Goal: Task Accomplishment & Management: Manage account settings

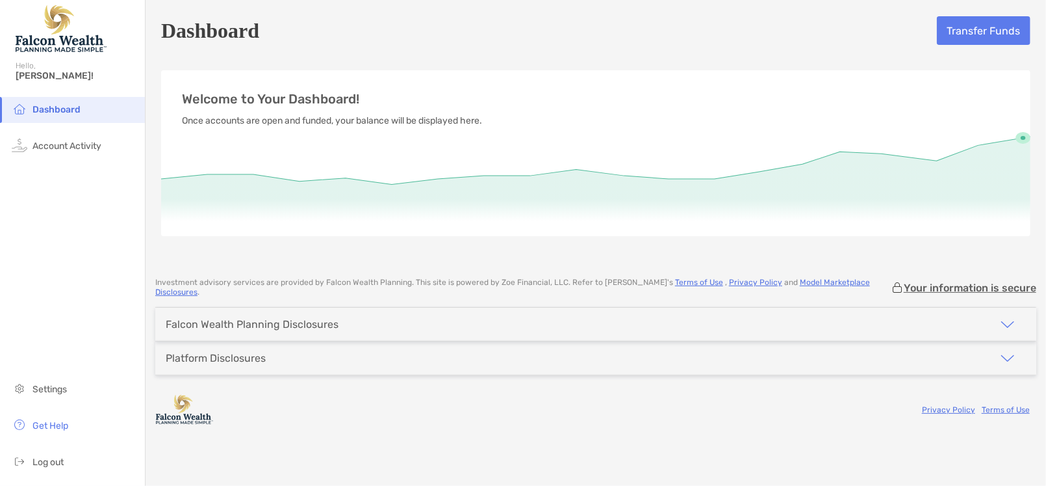
click at [242, 341] on div "Platform Disclosures" at bounding box center [215, 357] width 121 height 33
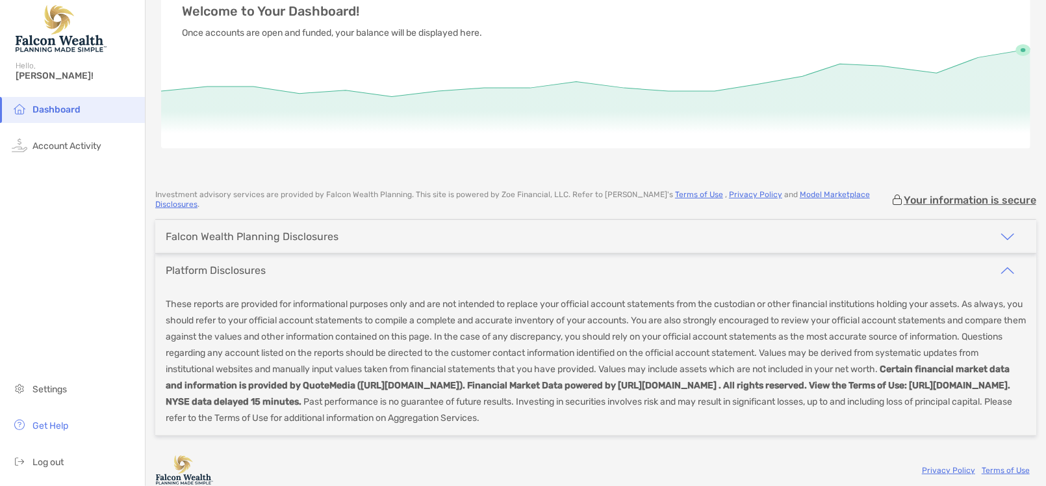
scroll to position [92, 0]
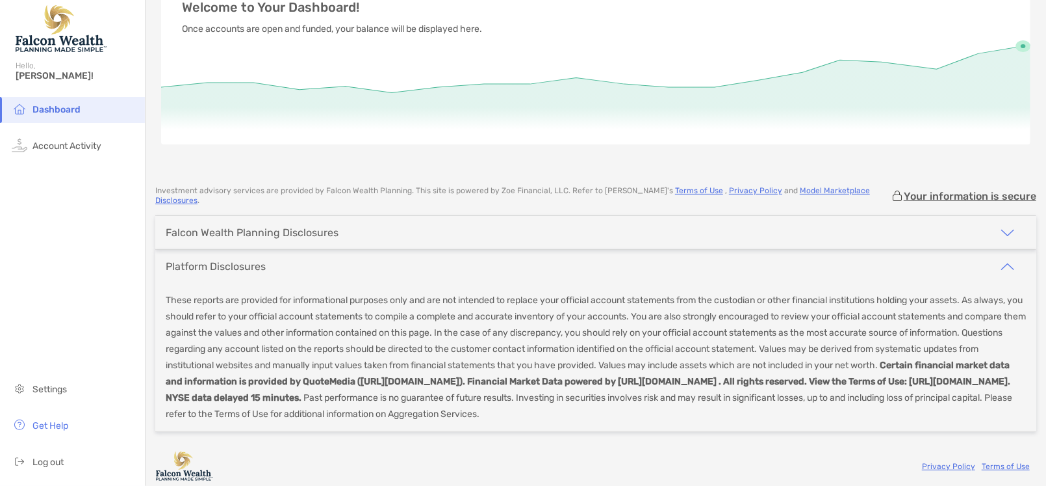
click at [201, 229] on div "Falcon Wealth Planning Disclosures" at bounding box center [252, 232] width 173 height 12
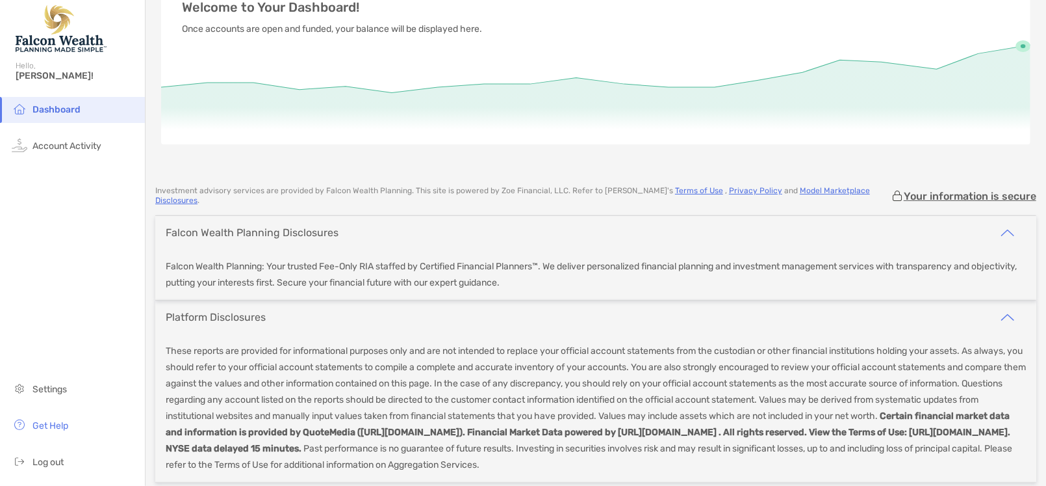
click at [230, 311] on div "Platform Disclosures" at bounding box center [216, 317] width 100 height 12
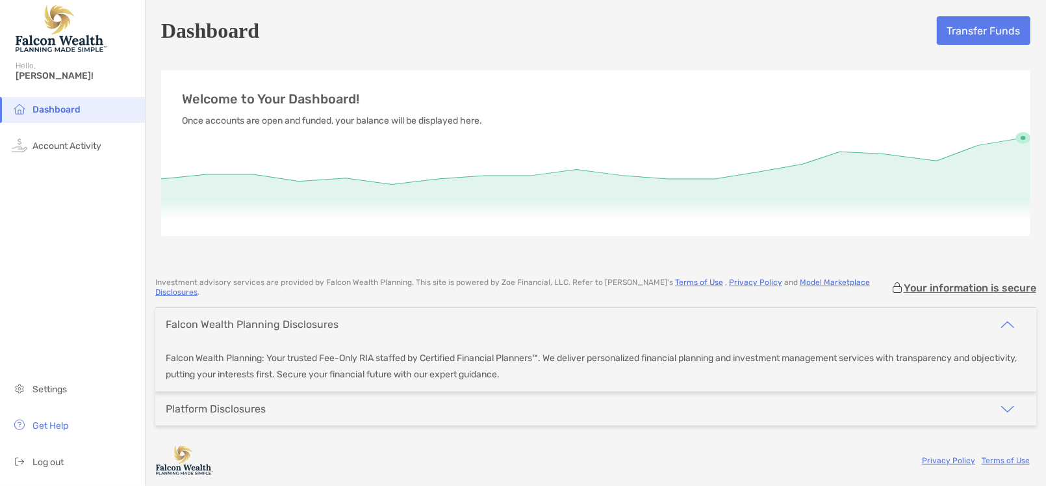
click at [70, 170] on div "Dashboard Account Activity Settings Get Help Log out" at bounding box center [72, 291] width 145 height 389
click at [70, 147] on span "Account Activity" at bounding box center [66, 145] width 69 height 11
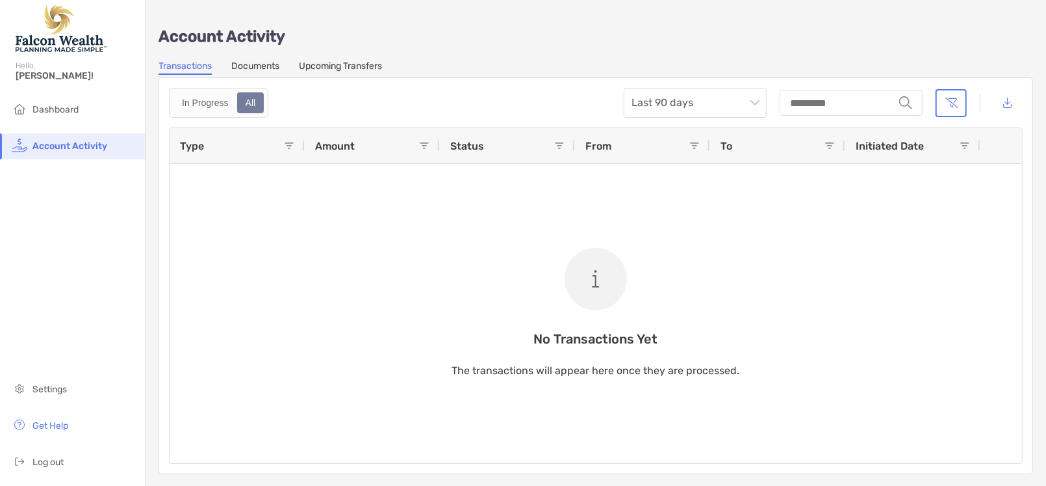
click at [263, 71] on link "Documents" at bounding box center [255, 67] width 48 height 14
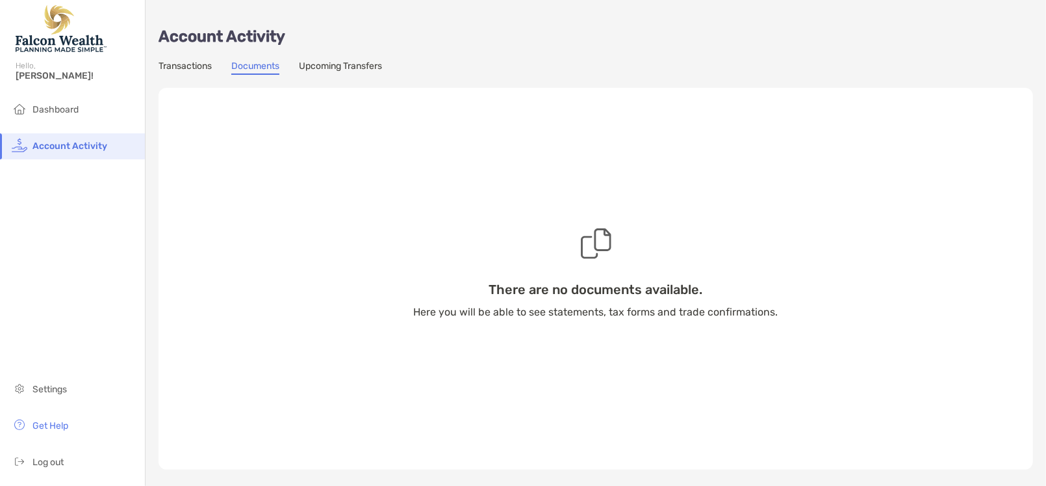
click at [53, 79] on span "[PERSON_NAME]!" at bounding box center [77, 75] width 122 height 11
click at [66, 114] on span "Dashboard" at bounding box center [55, 109] width 46 height 11
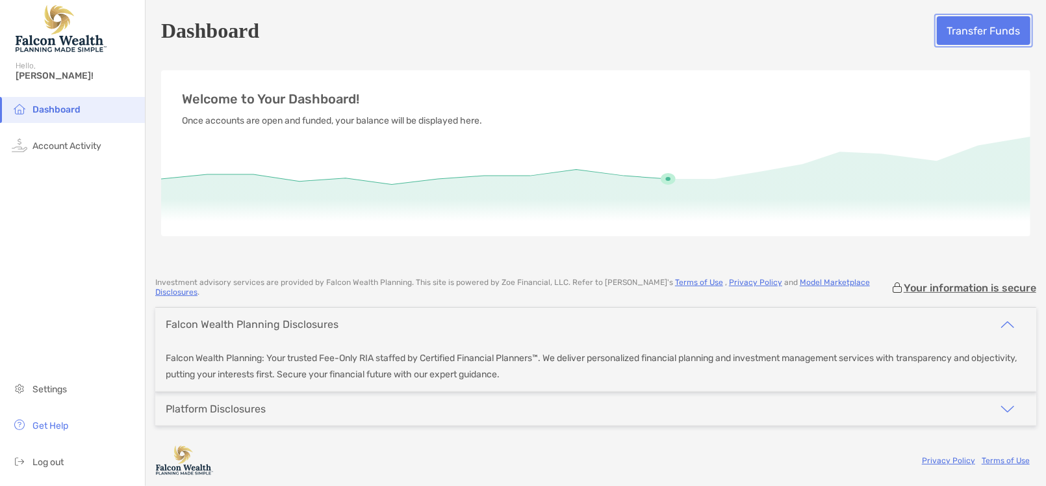
click at [987, 38] on button "Transfer Funds" at bounding box center [984, 30] width 94 height 29
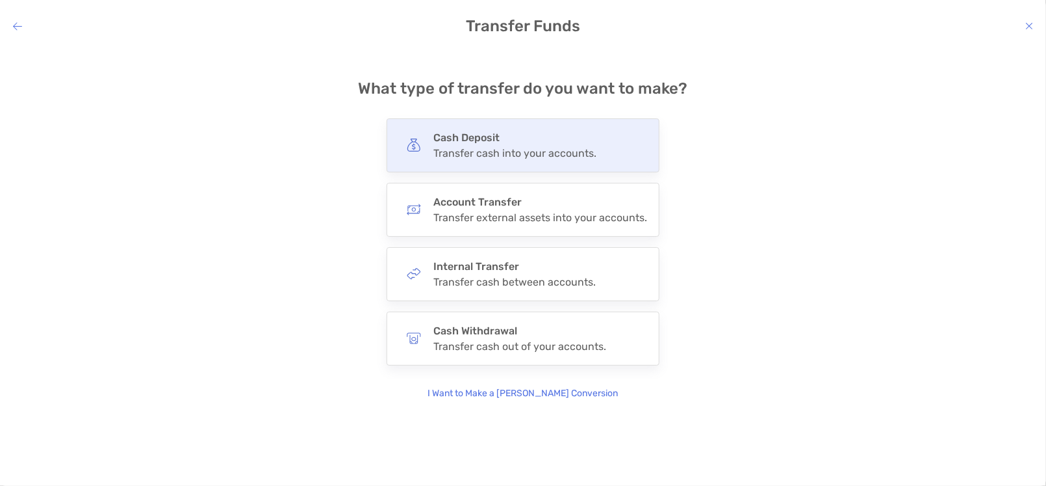
click at [447, 153] on div "Transfer cash into your accounts." at bounding box center [515, 153] width 163 height 12
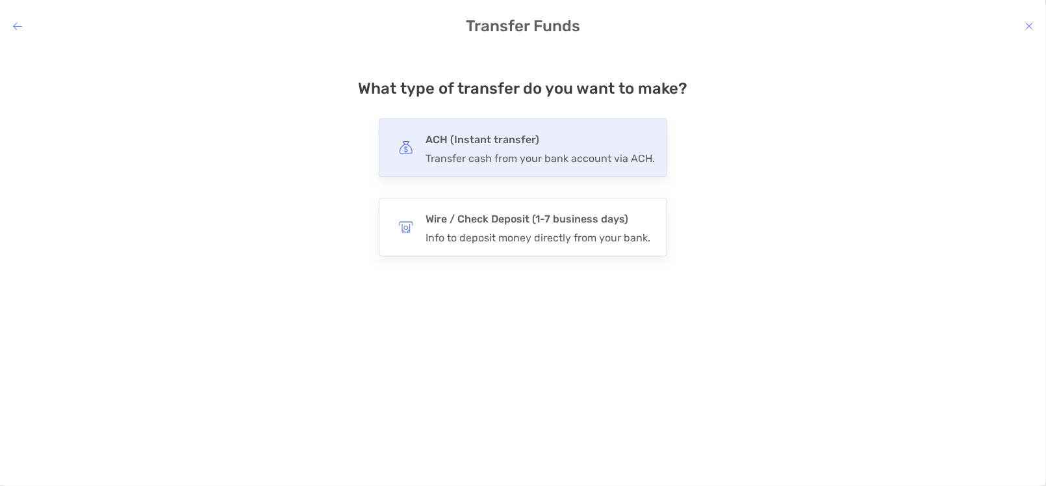
click at [447, 159] on div "Transfer cash from your bank account via ACH." at bounding box center [540, 158] width 229 height 12
click at [0, 0] on input "***" at bounding box center [0, 0] width 0 height 0
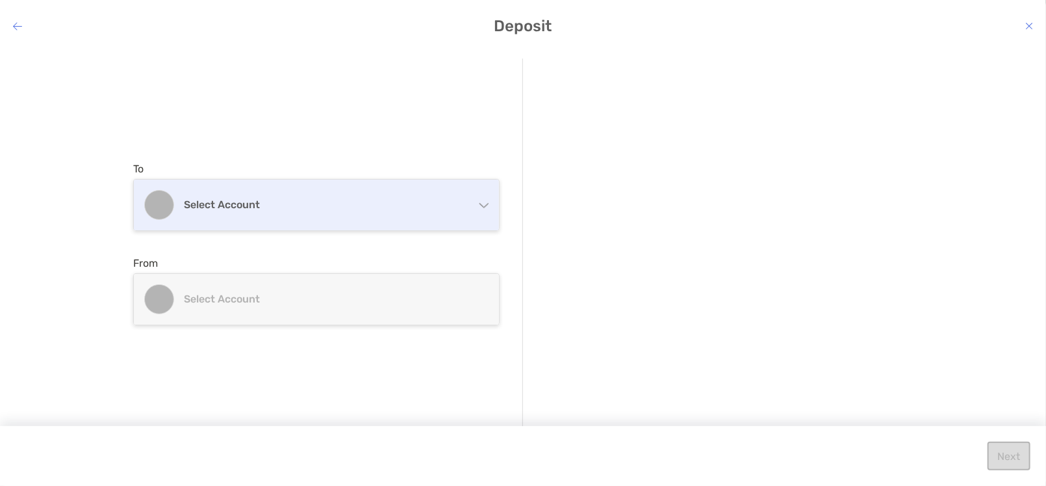
click at [361, 203] on h4 "Select account" at bounding box center [324, 204] width 281 height 12
click at [468, 205] on div "Select account" at bounding box center [316, 204] width 365 height 51
drag, startPoint x: 468, startPoint y: 205, endPoint x: 460, endPoint y: 205, distance: 7.8
click at [465, 205] on div "Select account" at bounding box center [316, 204] width 365 height 51
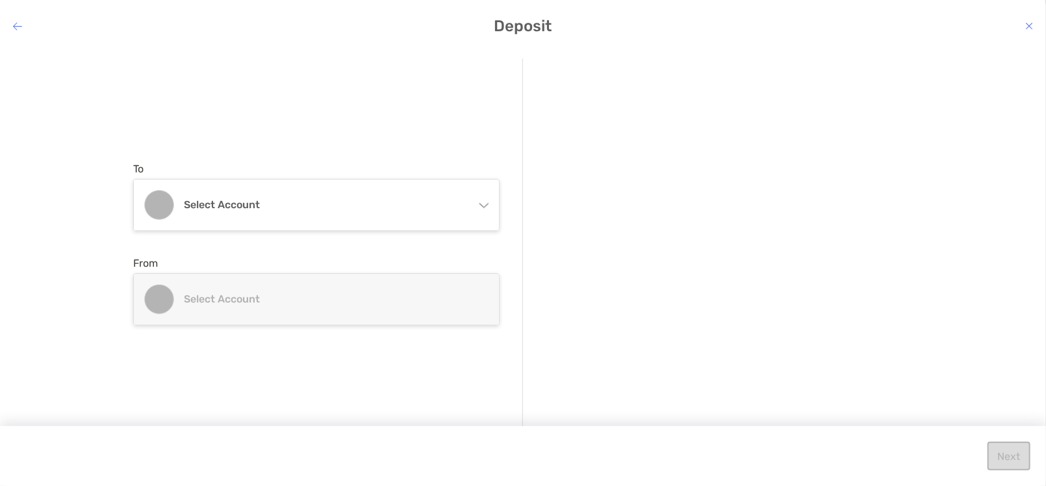
click at [12, 33] on h4 "Deposit" at bounding box center [523, 26] width 1046 height 18
click at [19, 31] on icon "modal" at bounding box center [17, 26] width 9 height 10
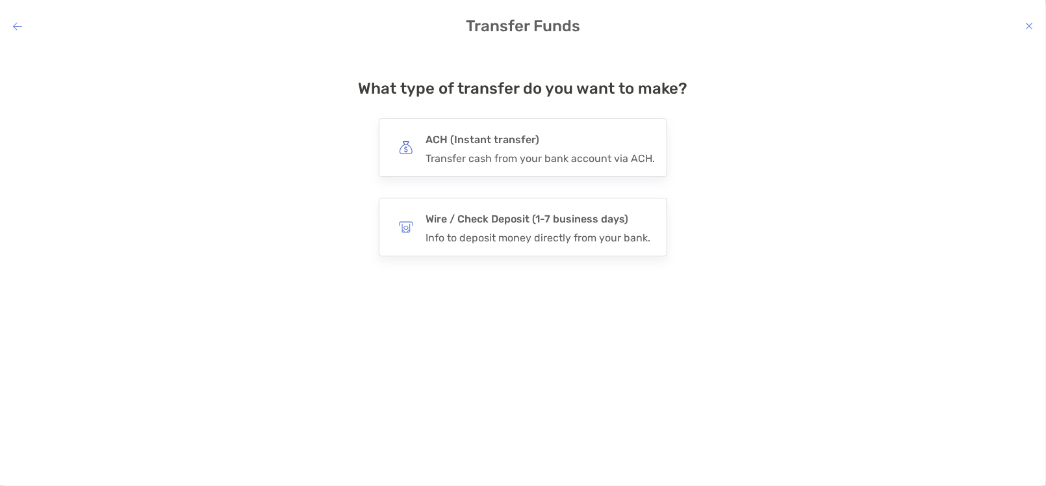
click at [18, 31] on icon "modal" at bounding box center [17, 26] width 9 height 10
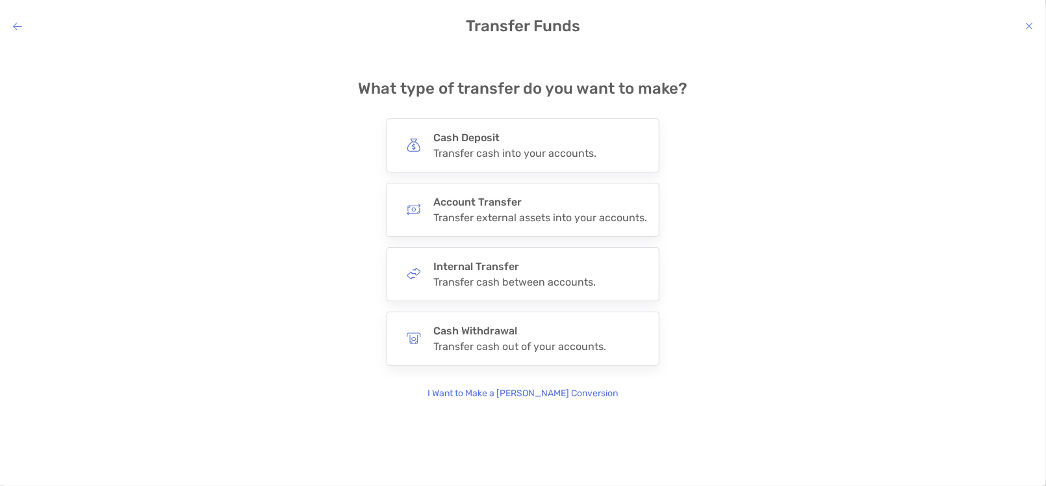
click at [18, 31] on icon "modal" at bounding box center [17, 26] width 9 height 10
click at [1019, 21] on h4 "Transfer Funds" at bounding box center [523, 26] width 1046 height 18
click at [1026, 24] on icon "modal" at bounding box center [1030, 26] width 8 height 10
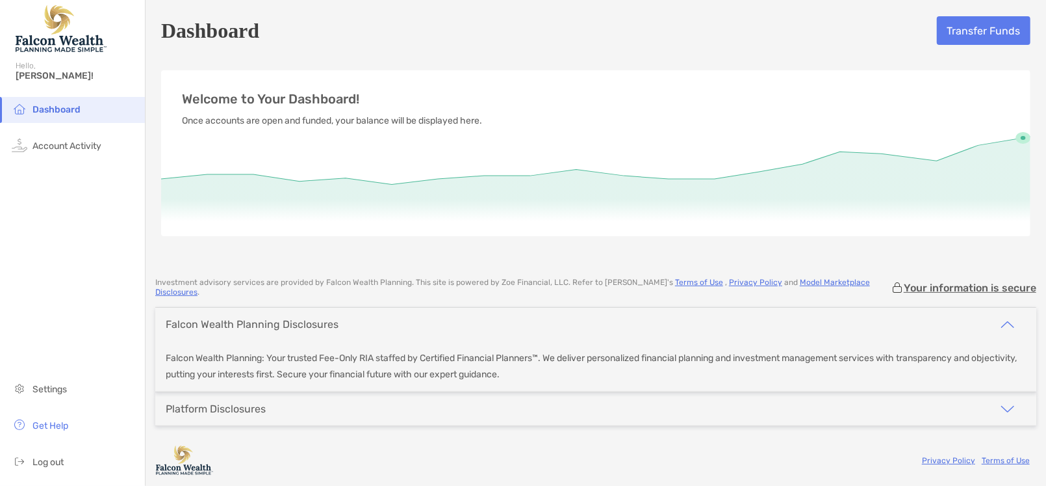
click at [60, 53] on div "Dashboard" at bounding box center [72, 30] width 145 height 60
click at [69, 153] on li "Account Activity" at bounding box center [72, 146] width 145 height 26
